Goal: Task Accomplishment & Management: Use online tool/utility

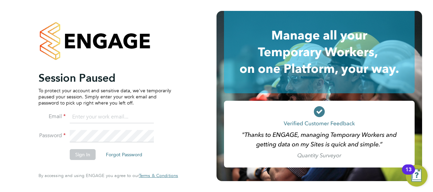
type input "[PERSON_NAME][EMAIL_ADDRESS][PERSON_NAME][DOMAIN_NAME]"
click at [84, 153] on button "Sign In" at bounding box center [83, 154] width 26 height 11
